Goal: Task Accomplishment & Management: Complete application form

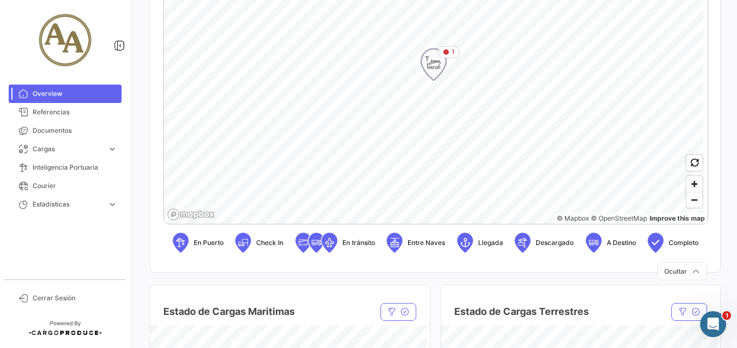
scroll to position [271, 0]
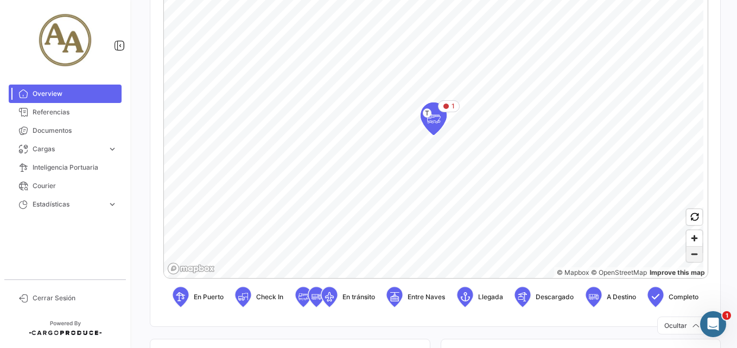
click at [686, 252] on span "Zoom out" at bounding box center [694, 254] width 16 height 15
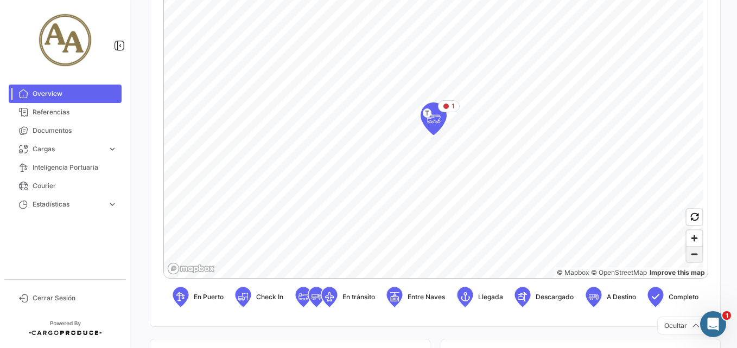
click at [687, 253] on span "Zoom out" at bounding box center [694, 254] width 16 height 15
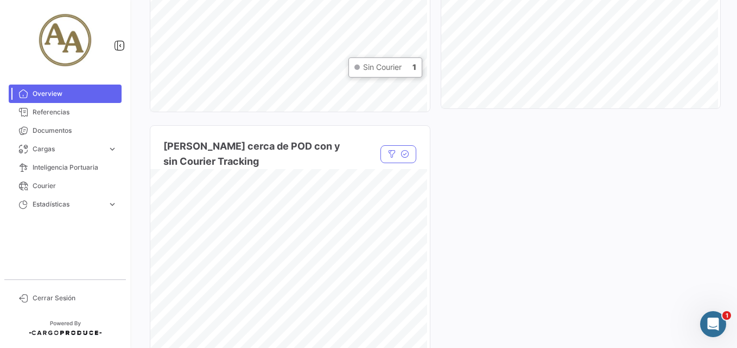
scroll to position [705, 0]
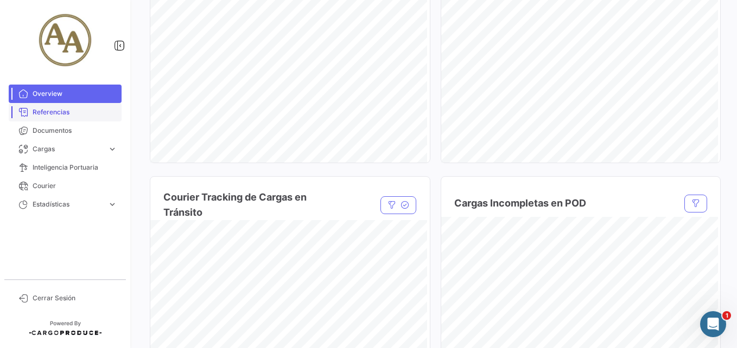
click at [73, 112] on span "Referencias" at bounding box center [75, 112] width 85 height 10
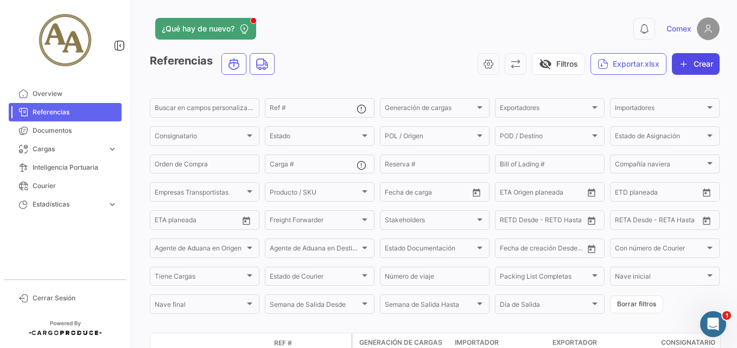
click at [680, 71] on button "Crear" at bounding box center [696, 64] width 48 height 22
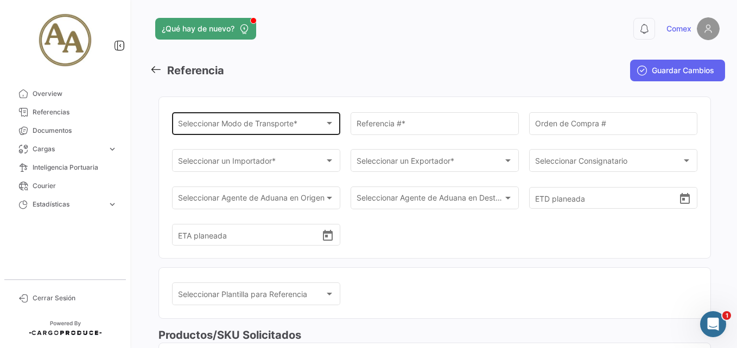
click at [328, 120] on div at bounding box center [329, 123] width 10 height 9
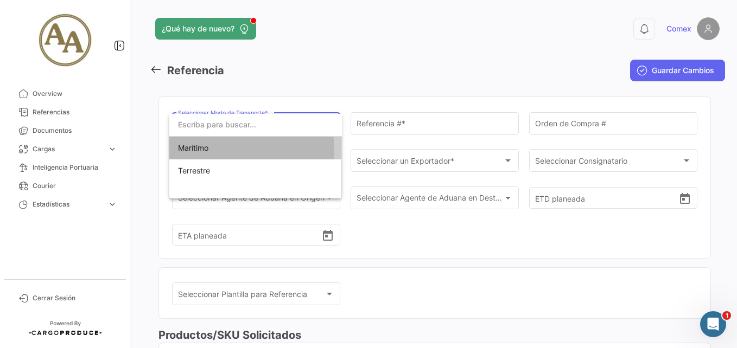
click at [221, 151] on span "Marítimo" at bounding box center [254, 148] width 152 height 23
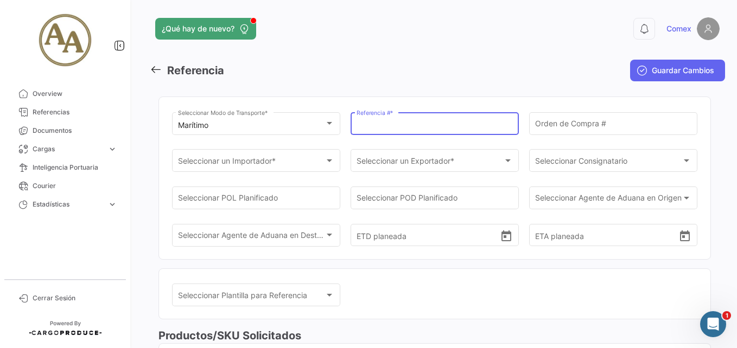
click at [378, 129] on input "Referencia # *" at bounding box center [434, 125] width 157 height 9
type input "4500081479"
click at [563, 124] on input "Orden de Compra #" at bounding box center [613, 125] width 157 height 9
drag, startPoint x: 422, startPoint y: 126, endPoint x: 351, endPoint y: 119, distance: 70.9
click at [351, 119] on div "4500081479 Referencia # *" at bounding box center [435, 122] width 168 height 25
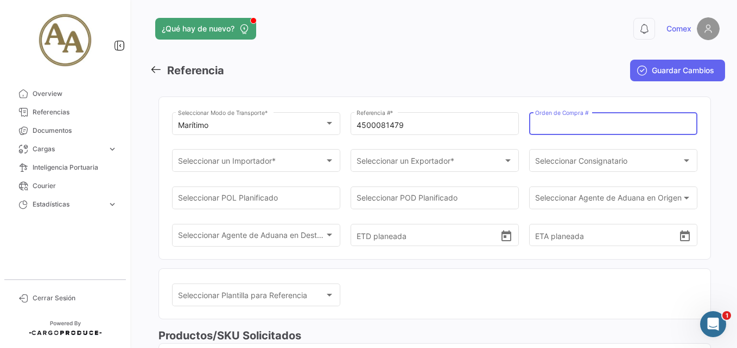
click at [593, 124] on input "Orden de Compra #" at bounding box center [613, 125] width 157 height 9
paste input "4500081479"
type input "4500081479"
click at [294, 167] on div "Seleccionar un Importador *" at bounding box center [251, 162] width 147 height 9
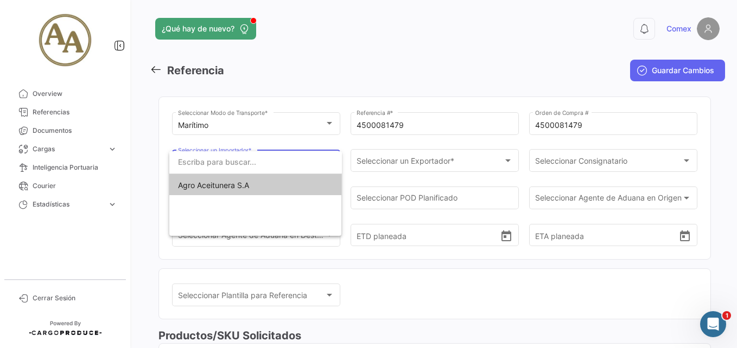
click at [259, 186] on span "Agro Aceitunera S.A" at bounding box center [255, 185] width 155 height 23
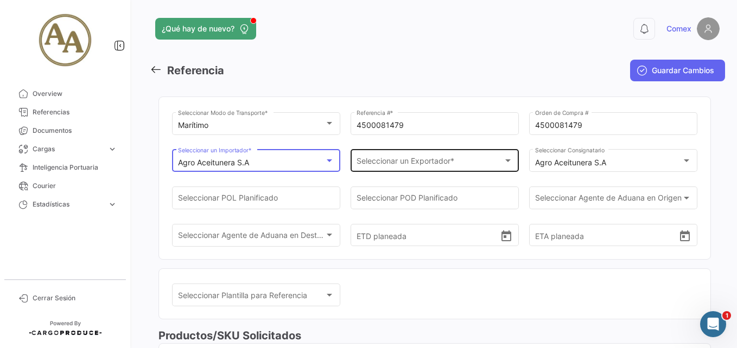
click at [421, 163] on span "Seleccionar un Exportador *" at bounding box center [429, 162] width 147 height 9
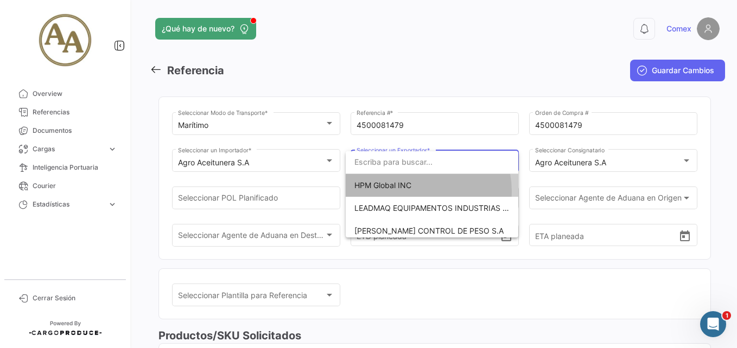
click at [423, 191] on span "HPM Global INC" at bounding box center [431, 185] width 155 height 23
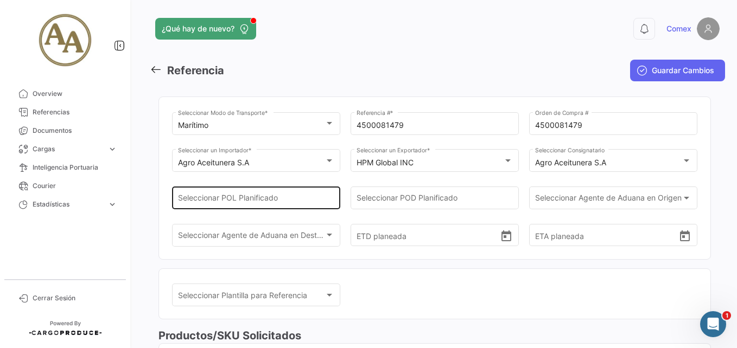
click at [268, 195] on div "Seleccionar POL Planificado" at bounding box center [256, 196] width 157 height 25
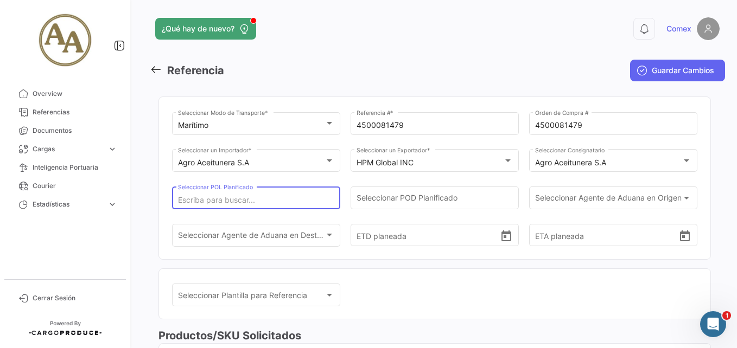
click at [275, 200] on input "Seleccionar POL Planificado" at bounding box center [256, 200] width 157 height 9
click at [246, 193] on div "Seleccionar POL Planificado" at bounding box center [256, 196] width 157 height 25
click at [241, 196] on input "Seleccionar POL Planificado" at bounding box center [256, 200] width 157 height 9
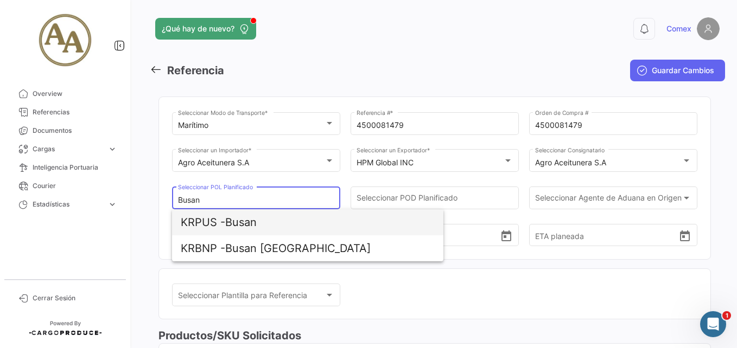
type input "Busan"
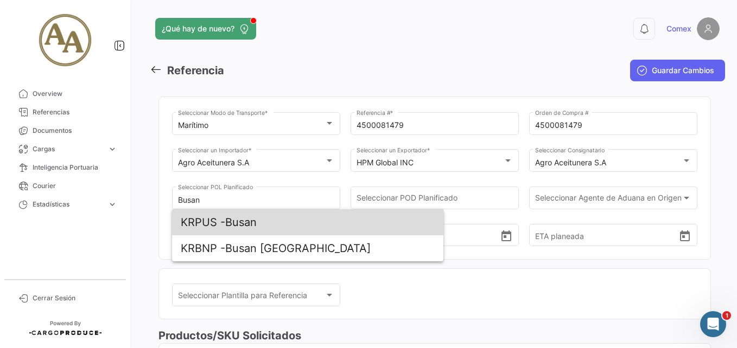
click at [324, 232] on span "KRPUS - Busan" at bounding box center [308, 222] width 254 height 26
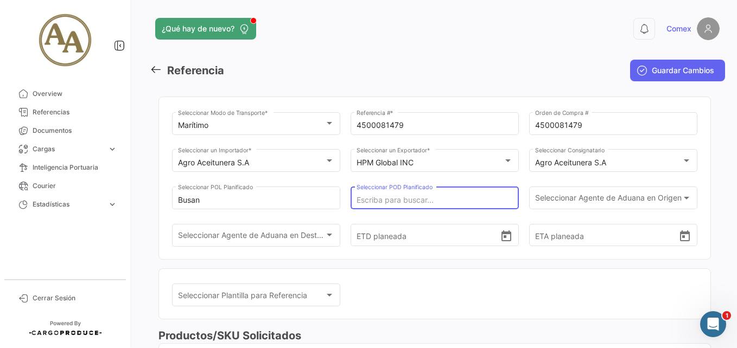
click at [399, 203] on input "Seleccionar POD Planificado" at bounding box center [434, 200] width 157 height 9
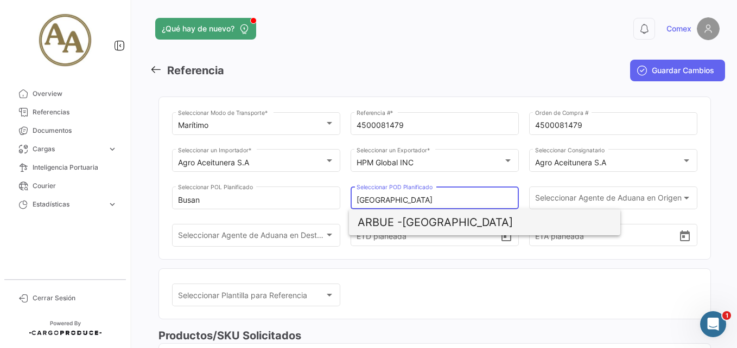
type input "[GEOGRAPHIC_DATA]"
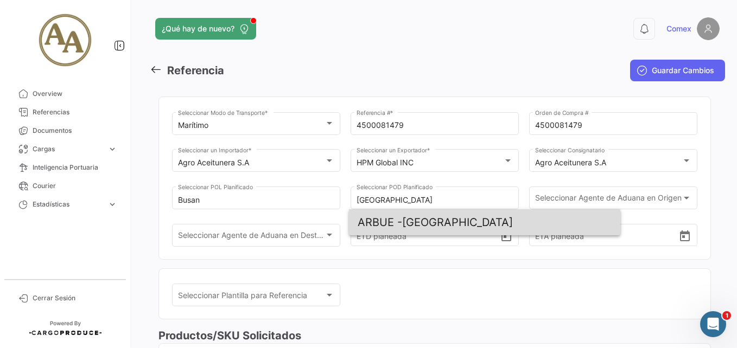
click at [455, 224] on span "ARBUE - [GEOGRAPHIC_DATA]" at bounding box center [485, 222] width 254 height 26
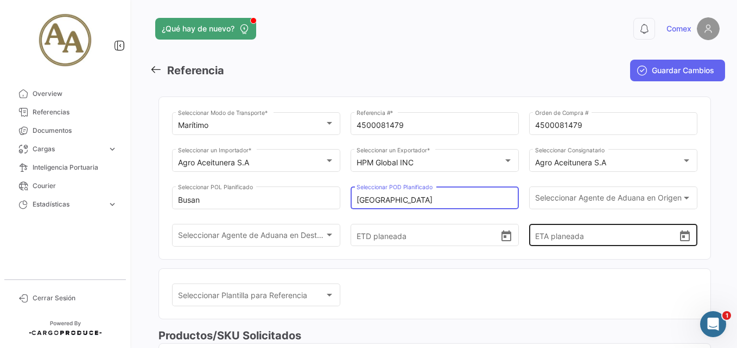
click at [589, 206] on div "ETA planeada" at bounding box center [613, 226] width 157 height 40
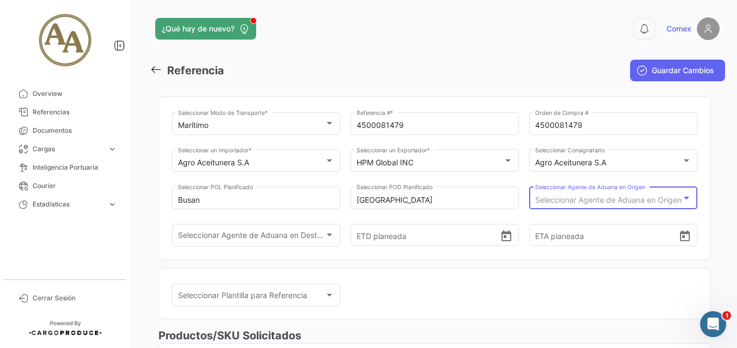
click at [627, 205] on div "Seleccionar Agente de Aduana en Origen" at bounding box center [608, 200] width 147 height 9
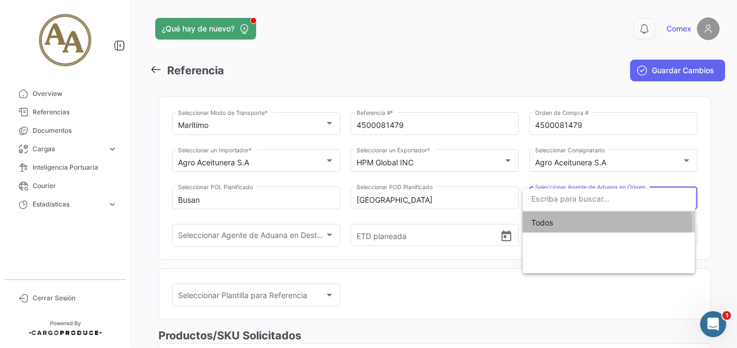
click at [607, 224] on span "Todos" at bounding box center [608, 223] width 155 height 23
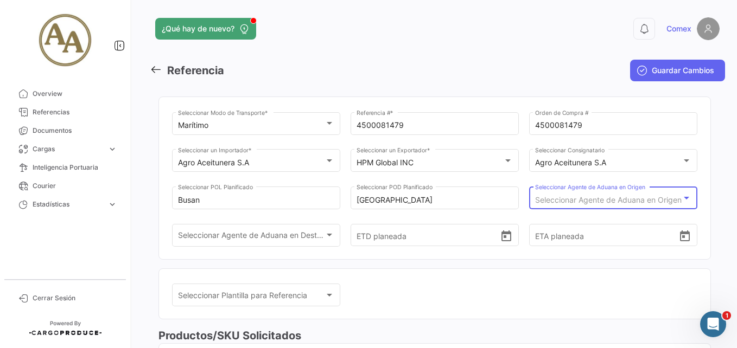
click at [629, 202] on span "Seleccionar Agente de Aduana en Origen" at bounding box center [608, 199] width 147 height 9
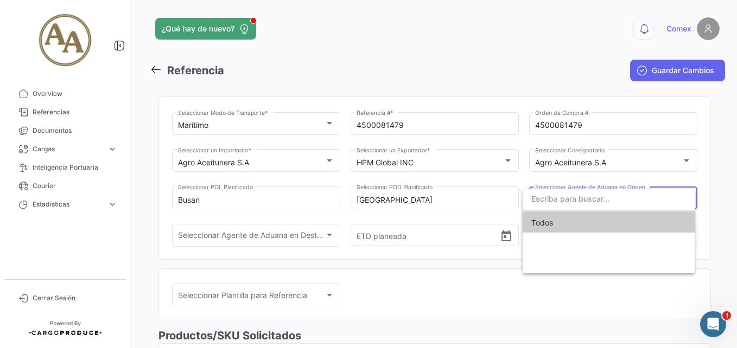
click at [592, 221] on span "Todos" at bounding box center [608, 223] width 155 height 23
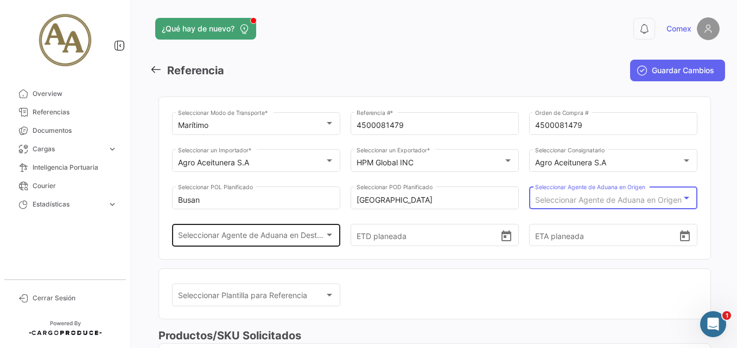
click at [284, 242] on div "Seleccionar Agente de Aduana en Destino" at bounding box center [251, 237] width 147 height 9
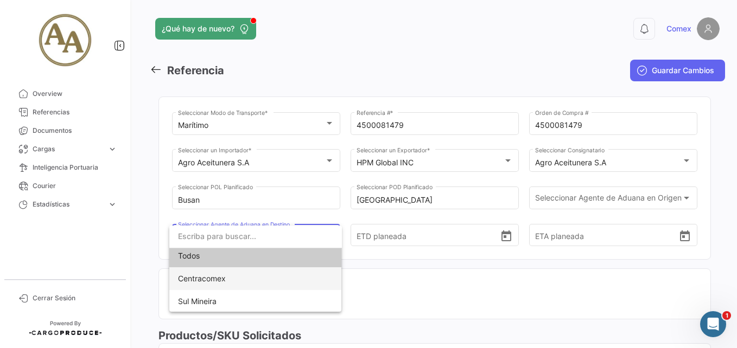
scroll to position [5, 0]
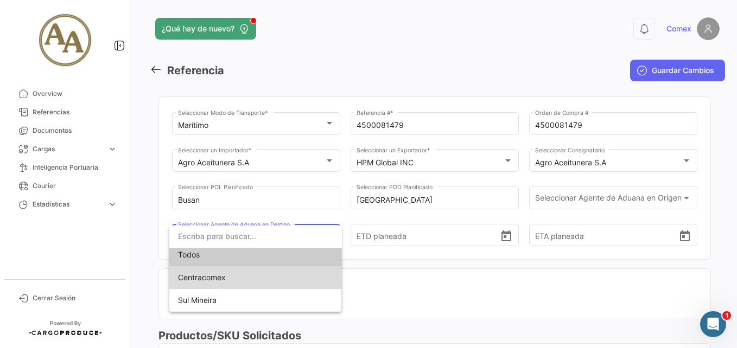
click at [292, 273] on span "Centracomex" at bounding box center [255, 277] width 155 height 23
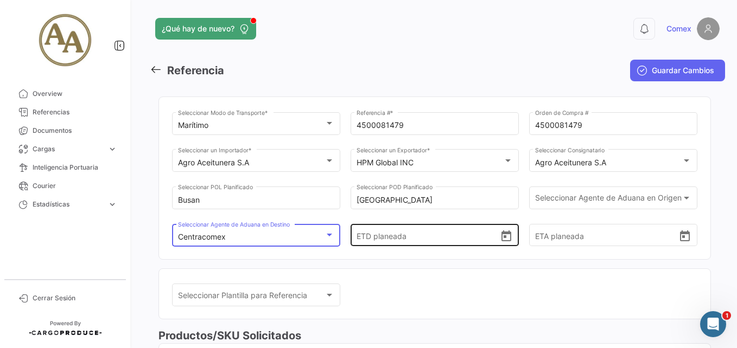
click at [411, 238] on input "ETD planeada" at bounding box center [428, 236] width 144 height 38
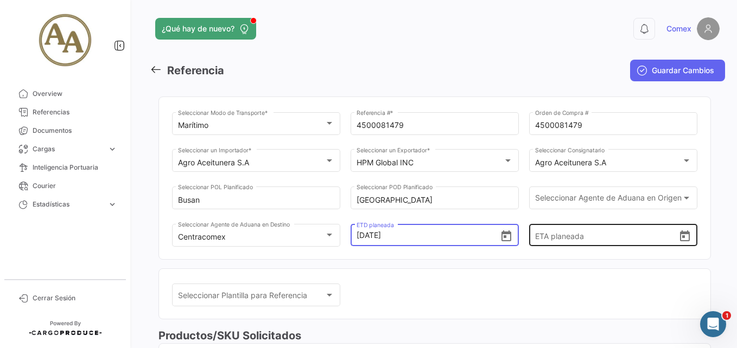
type input "[DATE] 00:00"
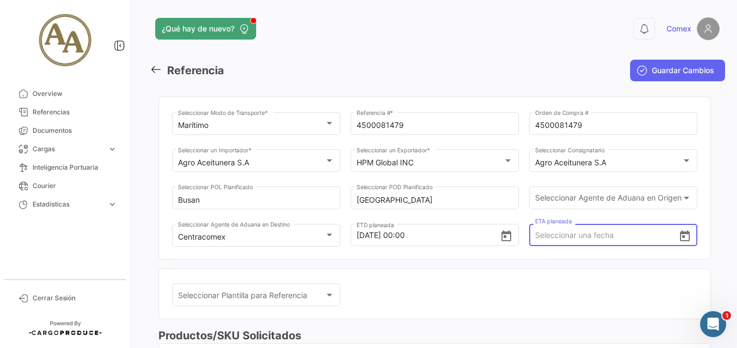
click at [587, 237] on input "ETA planeada" at bounding box center [607, 236] width 144 height 38
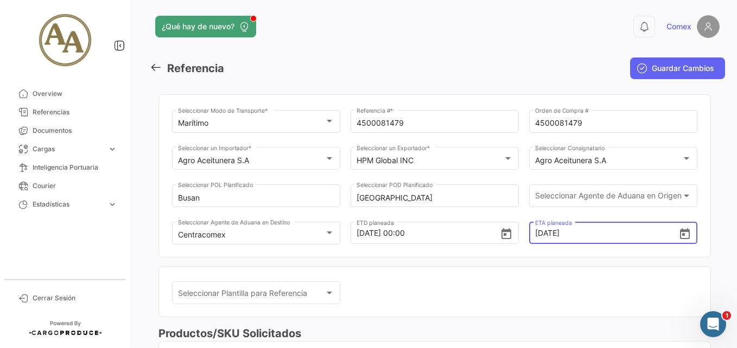
scroll to position [0, 0]
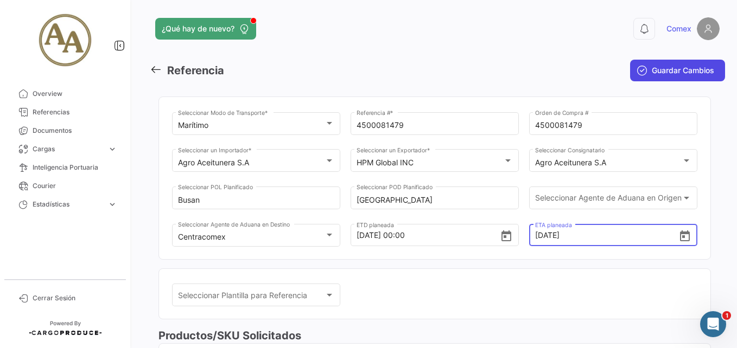
type input "[DATE] 00:00"
click at [657, 73] on span "Guardar Cambios" at bounding box center [683, 70] width 62 height 11
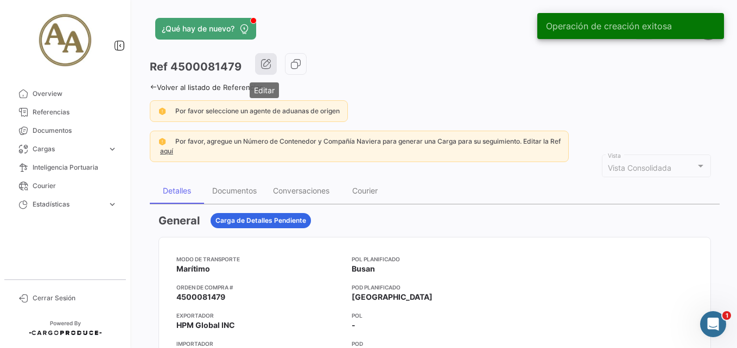
click at [268, 59] on icon "button" at bounding box center [265, 64] width 11 height 11
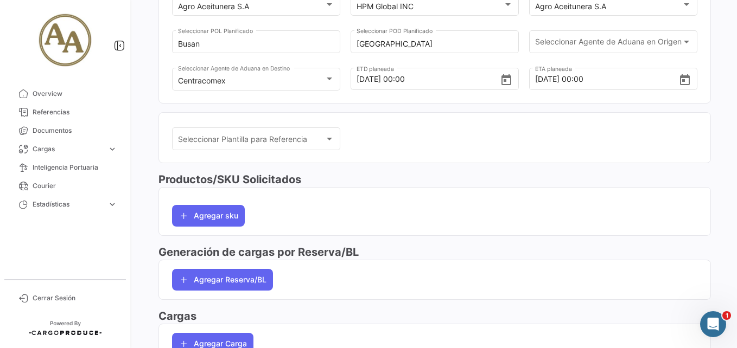
scroll to position [225, 0]
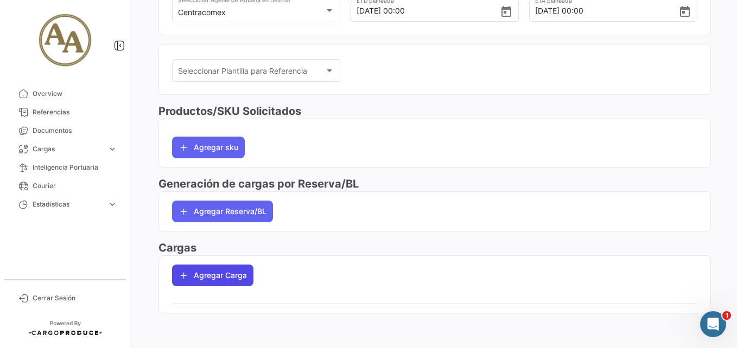
click at [233, 283] on button "Agregar Carga" at bounding box center [212, 276] width 81 height 22
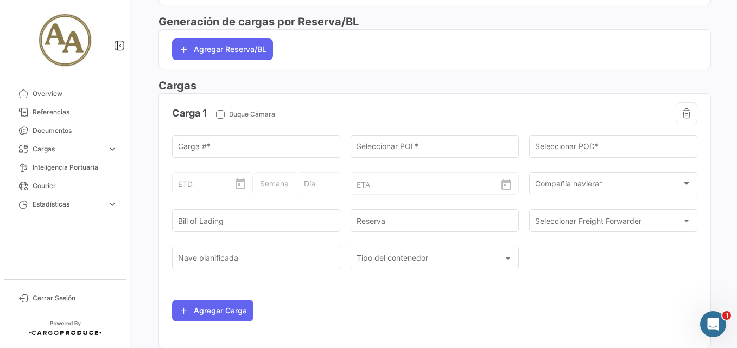
scroll to position [387, 0]
click at [681, 113] on icon "button" at bounding box center [686, 112] width 11 height 11
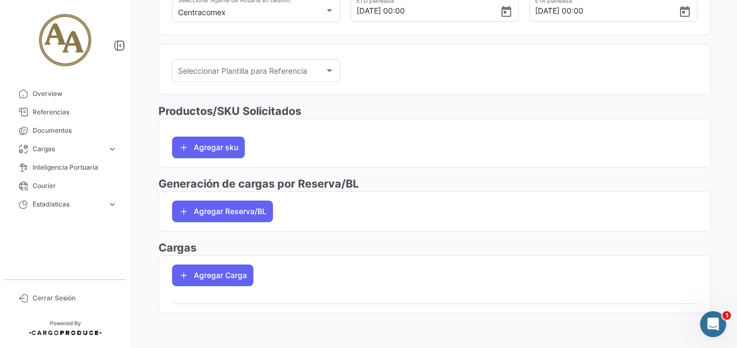
scroll to position [225, 0]
click at [223, 212] on button "Agregar Reserva/BL" at bounding box center [222, 212] width 101 height 22
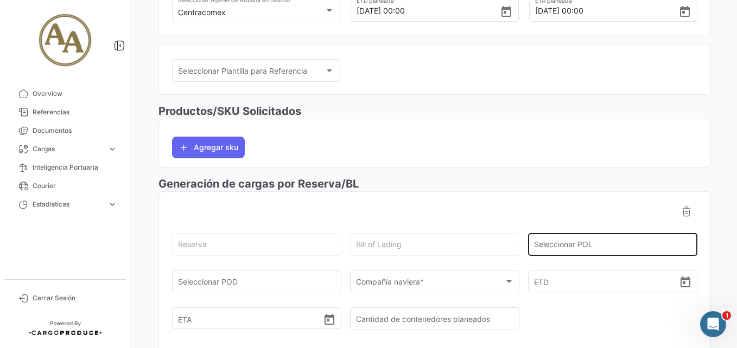
click at [570, 249] on input "Seleccionar POL" at bounding box center [613, 247] width 158 height 9
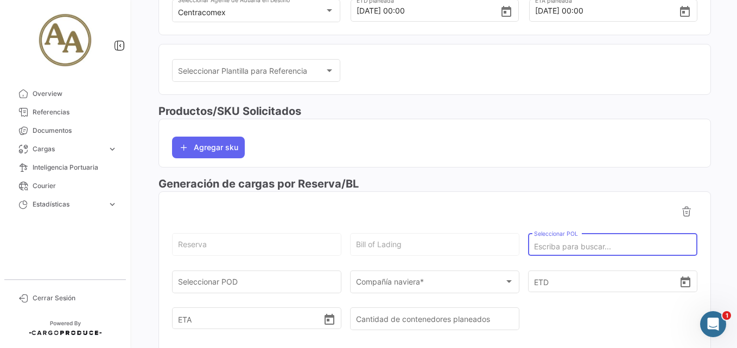
scroll to position [333, 0]
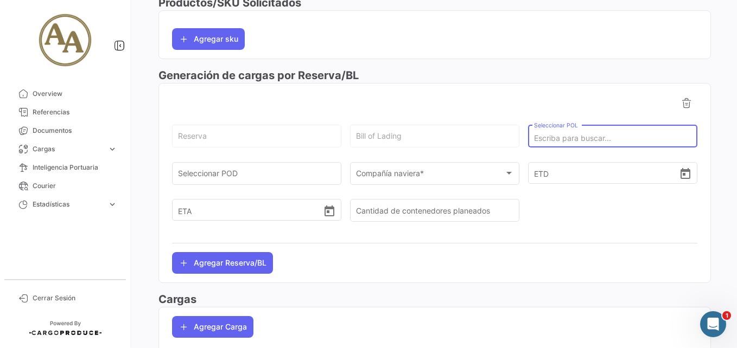
click at [574, 141] on input "Seleccionar POL" at bounding box center [613, 138] width 158 height 9
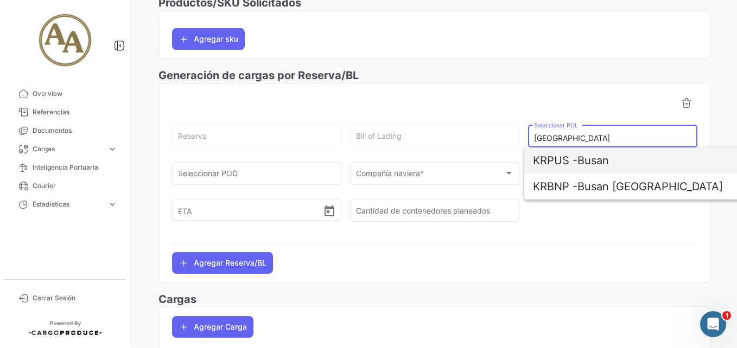
click at [596, 168] on span "KRPUS - Busan" at bounding box center [660, 161] width 254 height 26
type input "Busan"
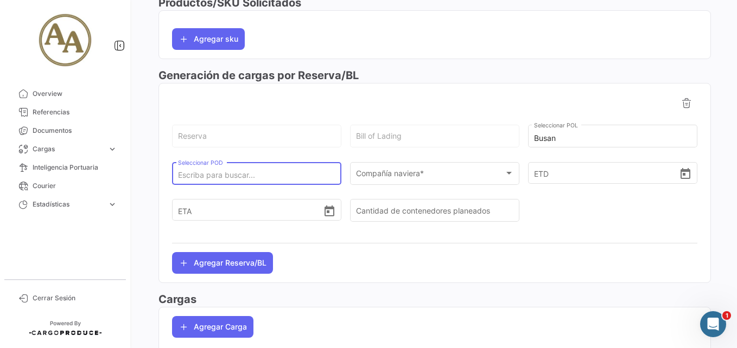
click at [288, 176] on input "Seleccionar POD" at bounding box center [257, 175] width 158 height 9
type input "b"
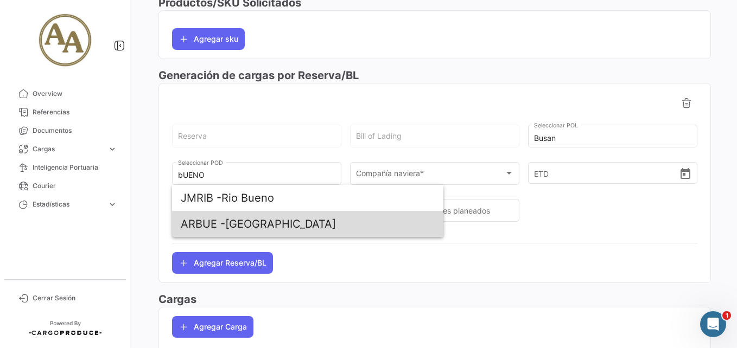
click at [301, 220] on span "ARBUE - [GEOGRAPHIC_DATA]" at bounding box center [308, 224] width 254 height 26
type input "[GEOGRAPHIC_DATA]"
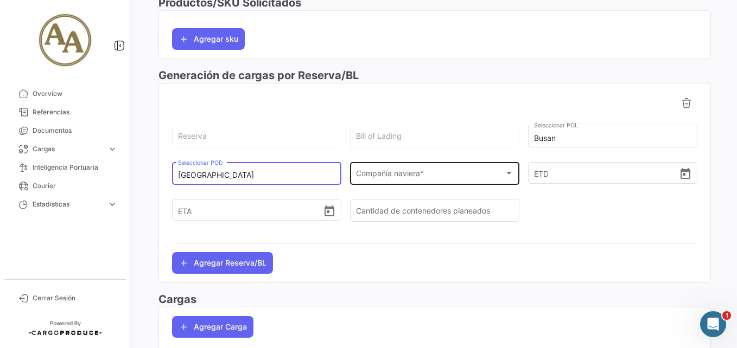
click at [406, 180] on span "Compañía naviera *" at bounding box center [430, 175] width 148 height 9
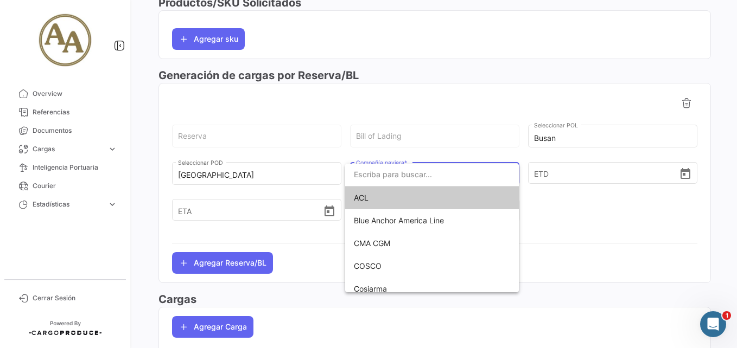
click at [397, 176] on input "dropdown search" at bounding box center [432, 174] width 174 height 23
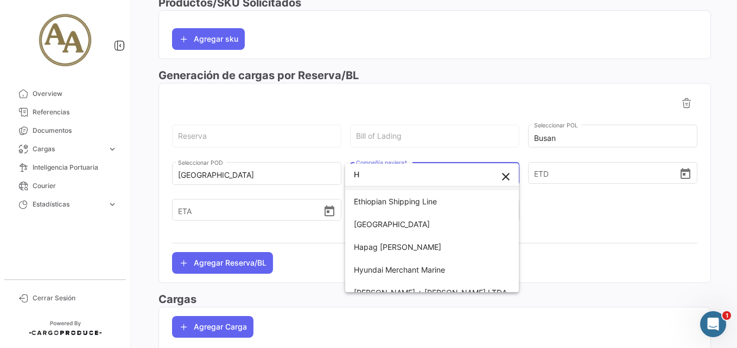
scroll to position [0, 0]
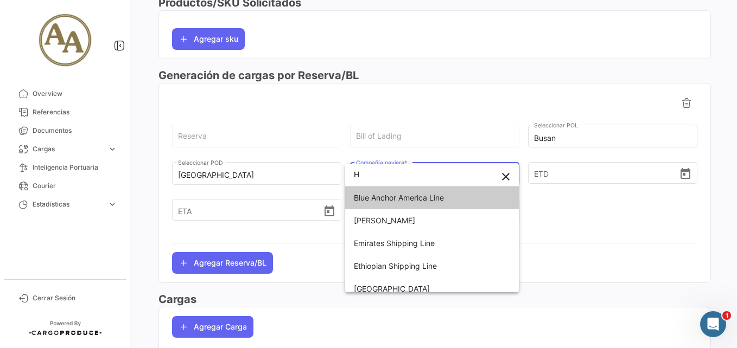
click at [422, 174] on input "H" at bounding box center [432, 174] width 174 height 23
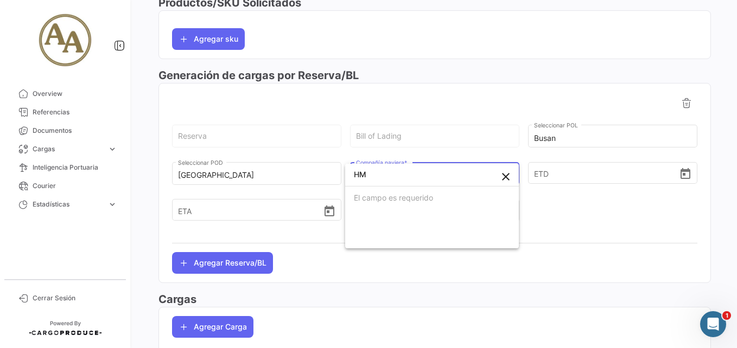
type input "H"
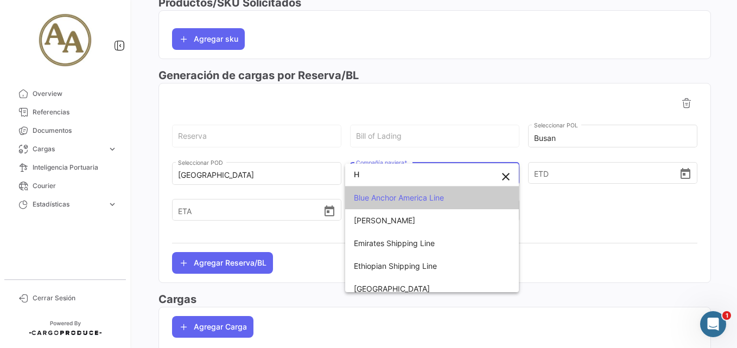
click at [635, 213] on div at bounding box center [368, 174] width 737 height 348
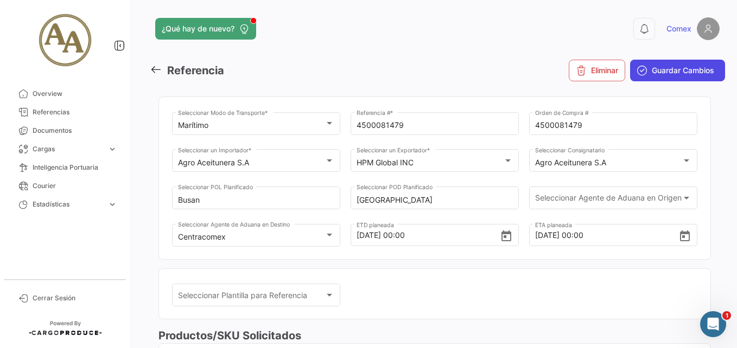
click at [672, 73] on span "Guardar Cambios" at bounding box center [683, 70] width 62 height 11
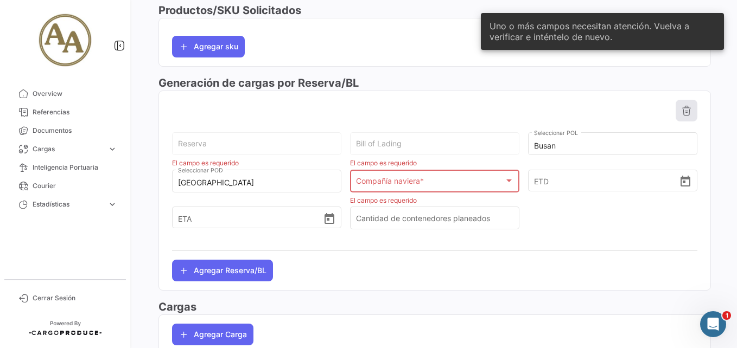
click at [685, 115] on icon at bounding box center [686, 110] width 11 height 11
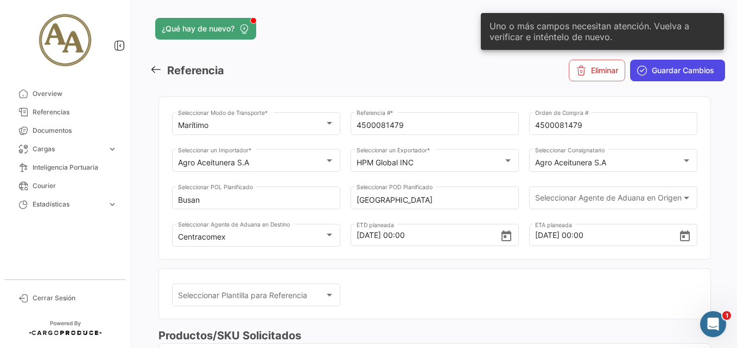
click at [686, 74] on span "Guardar Cambios" at bounding box center [683, 70] width 62 height 11
